Goal: Task Accomplishment & Management: Use online tool/utility

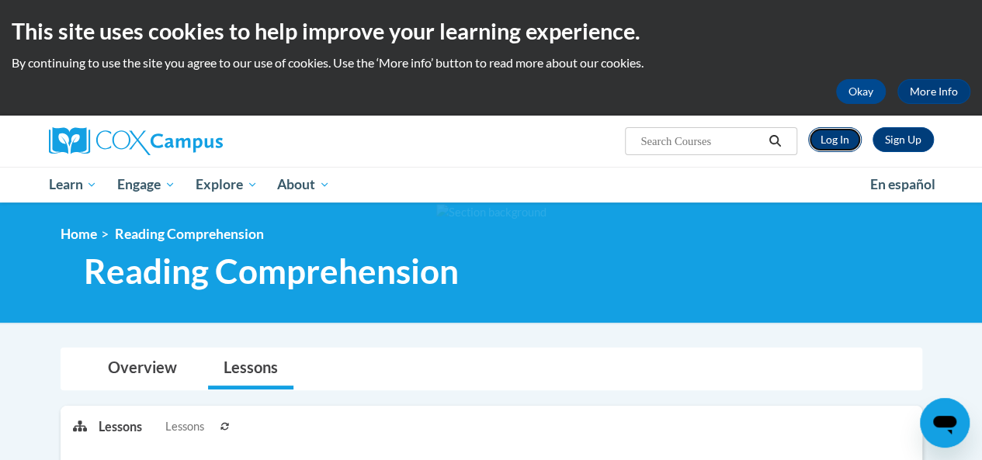
click at [840, 147] on link "Log In" at bounding box center [835, 139] width 54 height 25
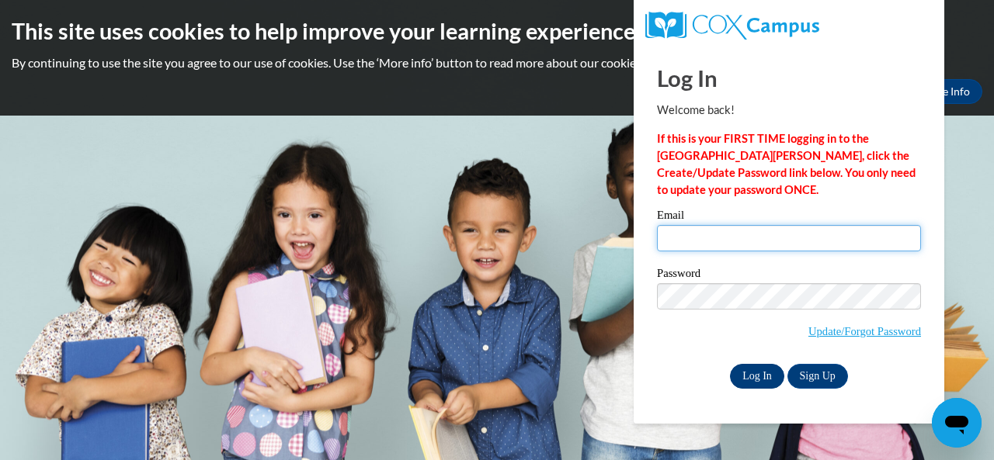
type input "emmi31909@yahoo.com"
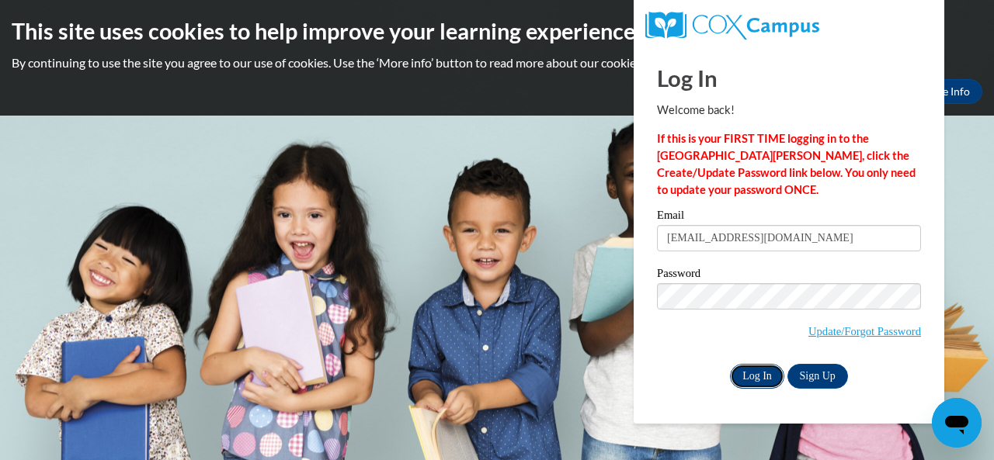
click at [757, 373] on input "Log In" at bounding box center [757, 376] width 54 height 25
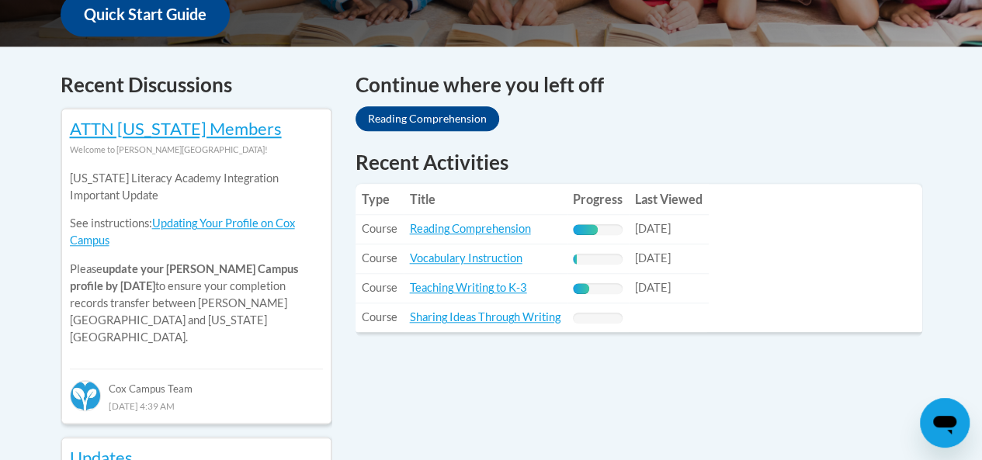
scroll to position [617, 0]
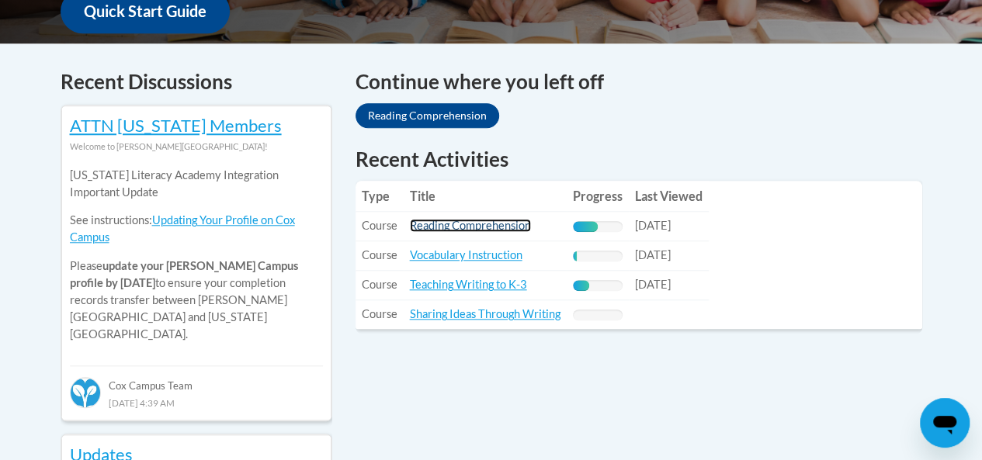
click at [506, 228] on link "Reading Comprehension" at bounding box center [470, 225] width 121 height 13
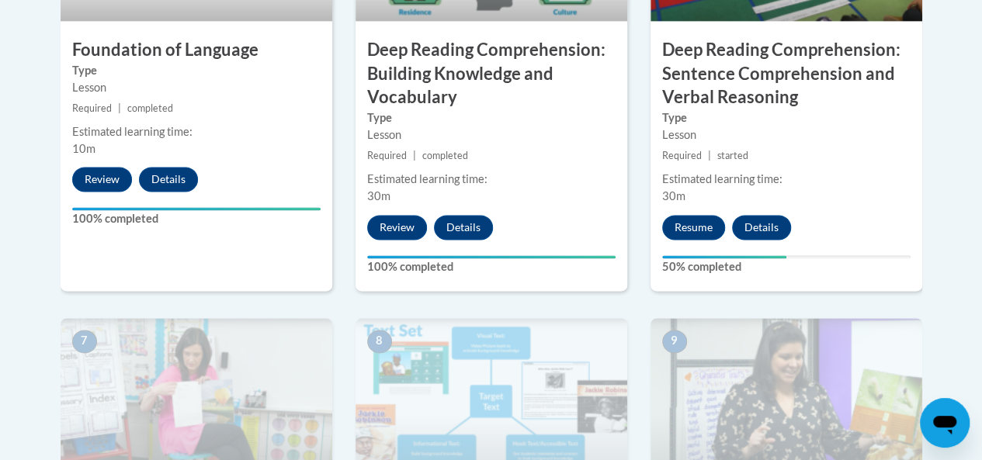
click at [256, 339] on img at bounding box center [197, 395] width 272 height 155
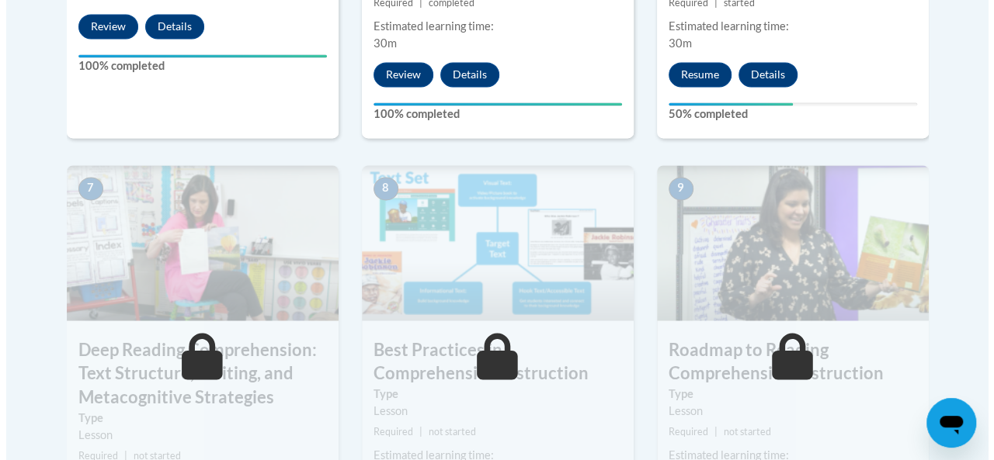
scroll to position [1213, 0]
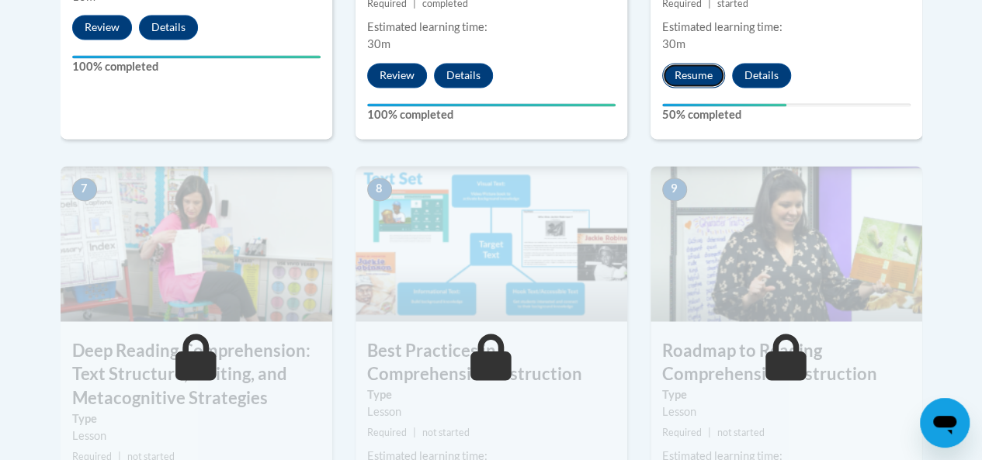
click at [691, 77] on button "Resume" at bounding box center [693, 75] width 63 height 25
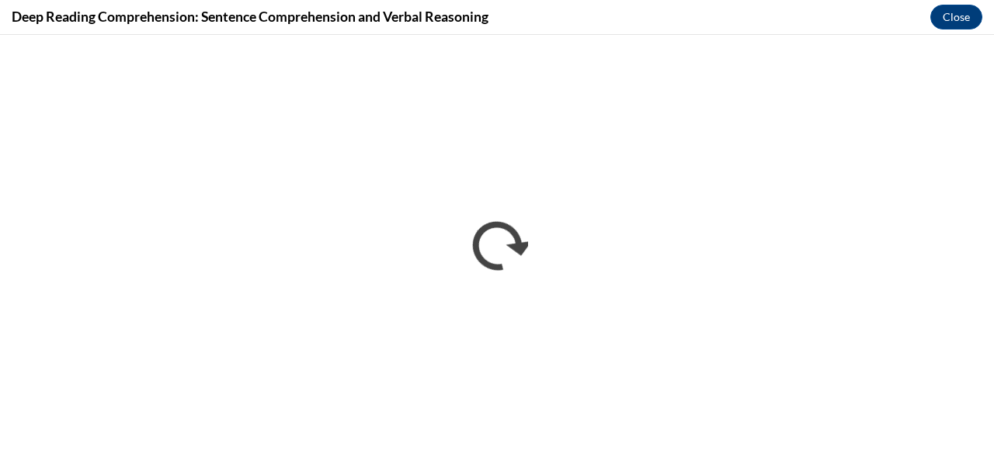
scroll to position [0, 0]
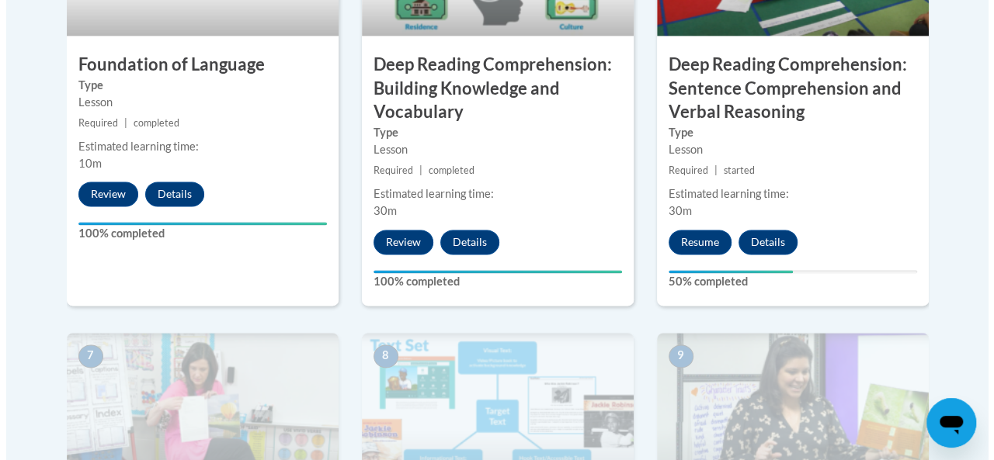
scroll to position [1049, 0]
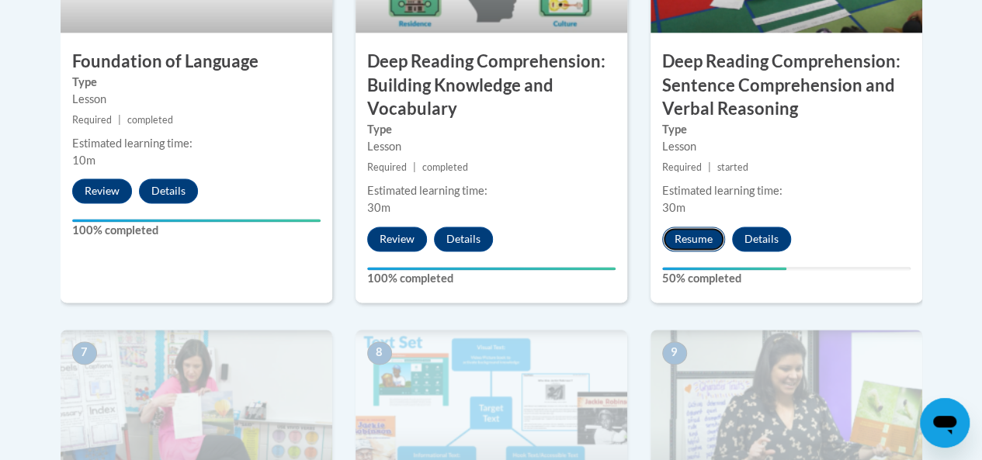
click at [703, 241] on button "Resume" at bounding box center [693, 239] width 63 height 25
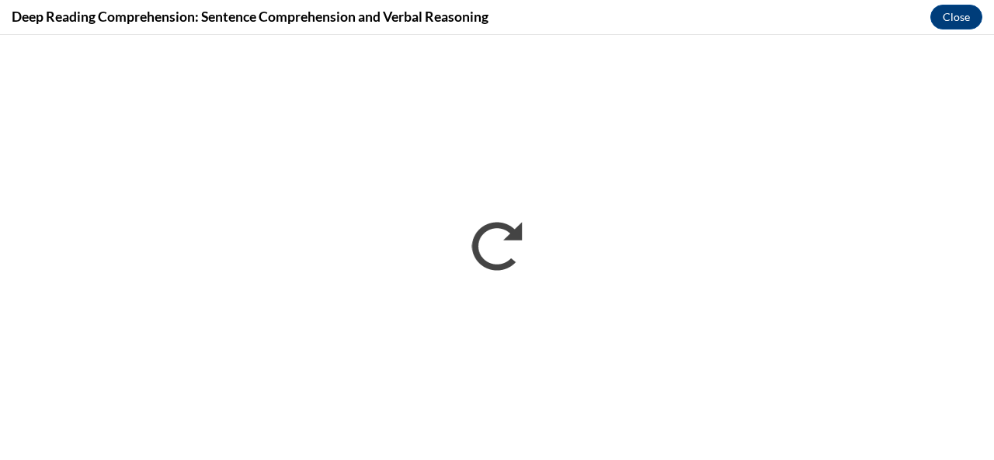
scroll to position [0, 0]
